Goal: Information Seeking & Learning: Learn about a topic

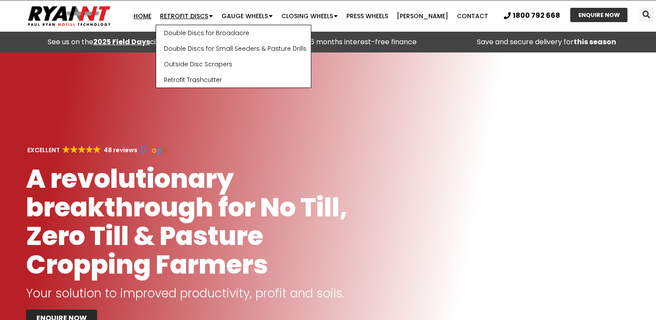
click at [179, 13] on link "Retrofit Discs" at bounding box center [187, 15] width 62 height 17
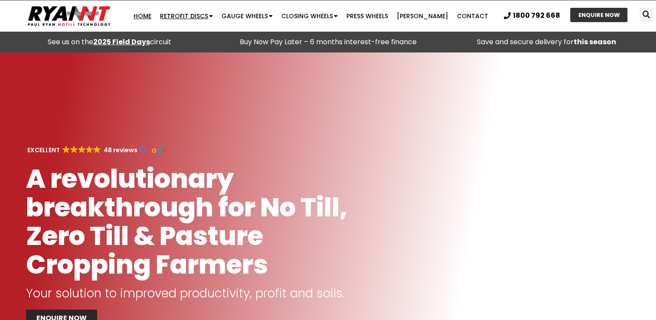
click at [188, 13] on link "Retrofit Discs" at bounding box center [187, 15] width 62 height 17
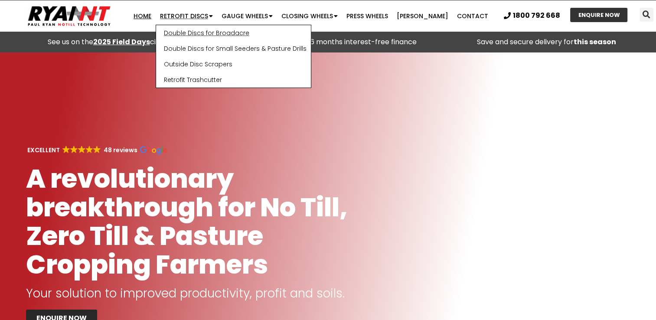
click at [198, 31] on link "Double Discs for Broadacre" at bounding box center [233, 33] width 155 height 16
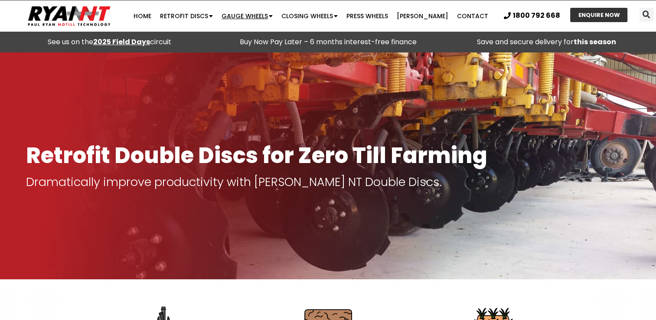
click at [248, 13] on link "Gauge Wheels" at bounding box center [247, 15] width 60 height 17
click at [250, 16] on link "Gauge Wheels" at bounding box center [247, 15] width 60 height 17
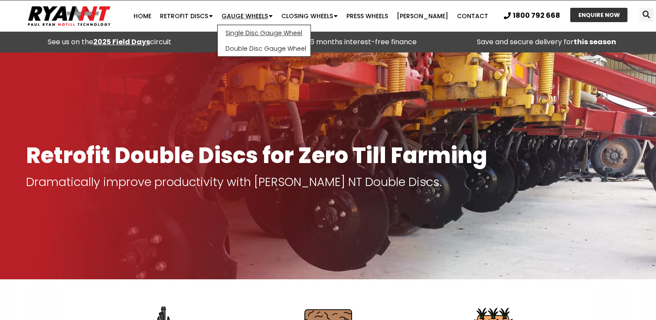
click at [273, 30] on link "Single Disc Gauge Wheel" at bounding box center [264, 33] width 93 height 16
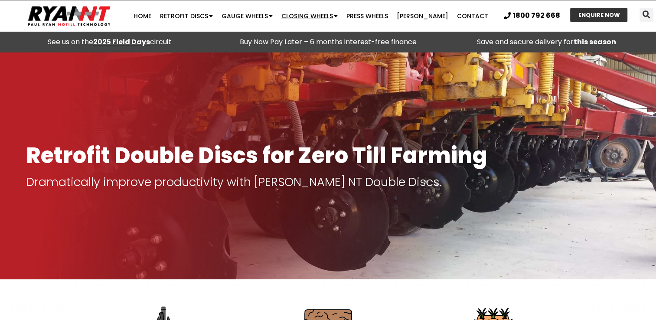
click at [309, 16] on link "Closing Wheels" at bounding box center [309, 15] width 65 height 17
click at [310, 19] on link "Closing Wheels" at bounding box center [309, 15] width 65 height 17
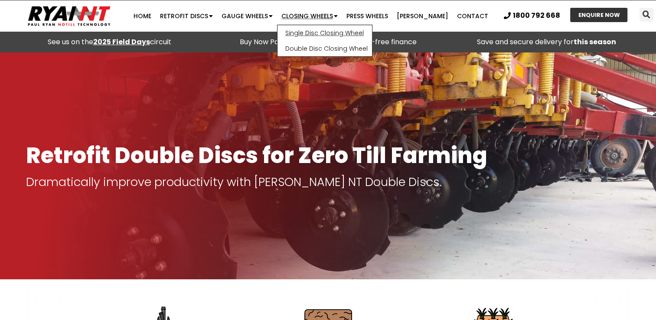
click at [310, 32] on link "Single Disc Closing Wheel" at bounding box center [324, 33] width 95 height 16
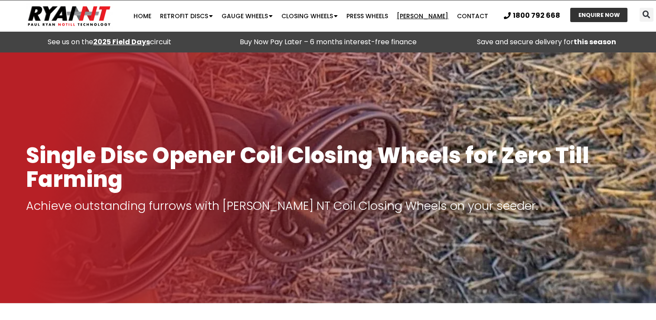
click at [428, 16] on link "[PERSON_NAME]" at bounding box center [422, 15] width 60 height 17
